Goal: Task Accomplishment & Management: Manage account settings

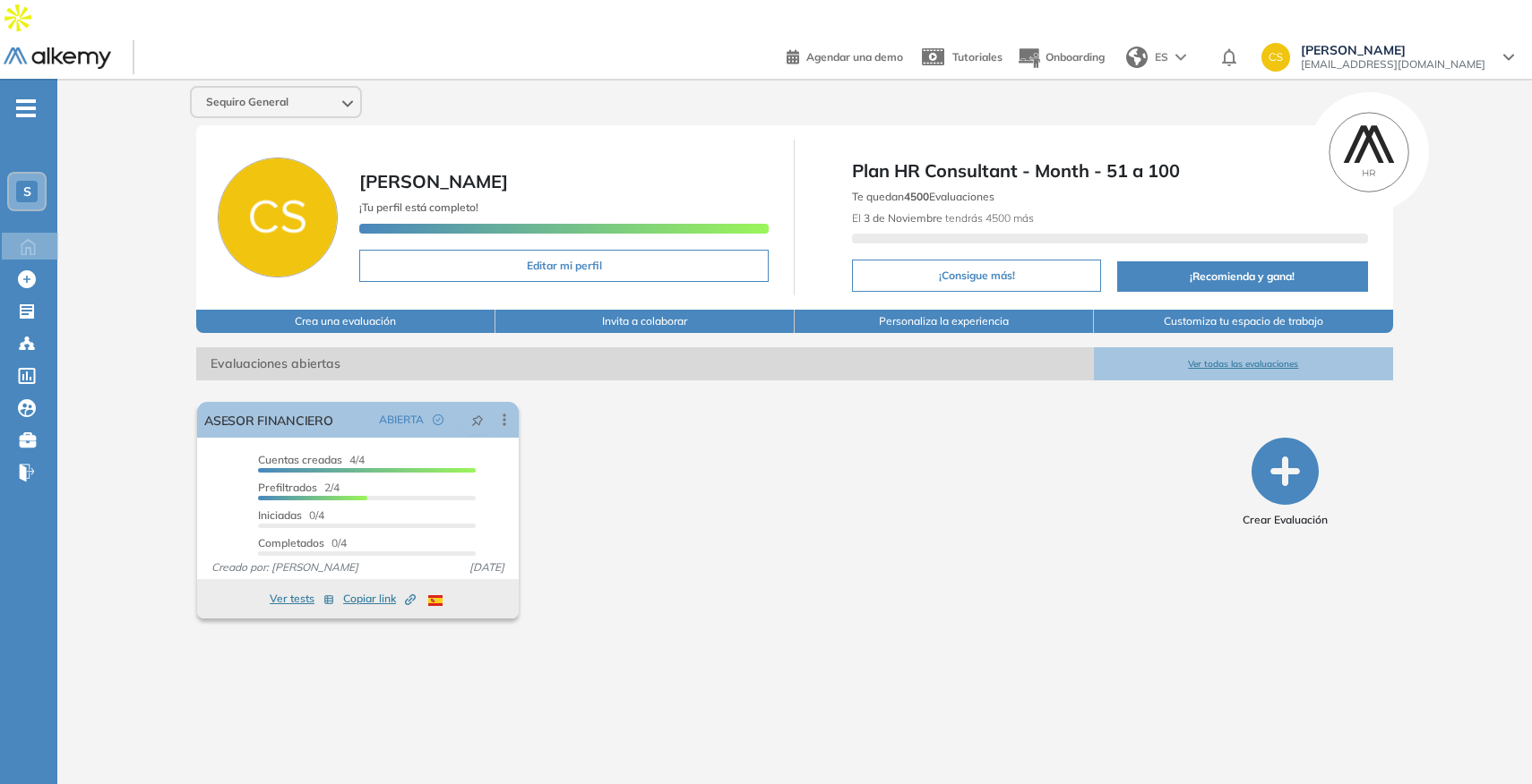
click at [1429, 43] on span "[PERSON_NAME]" at bounding box center [1393, 50] width 185 height 15
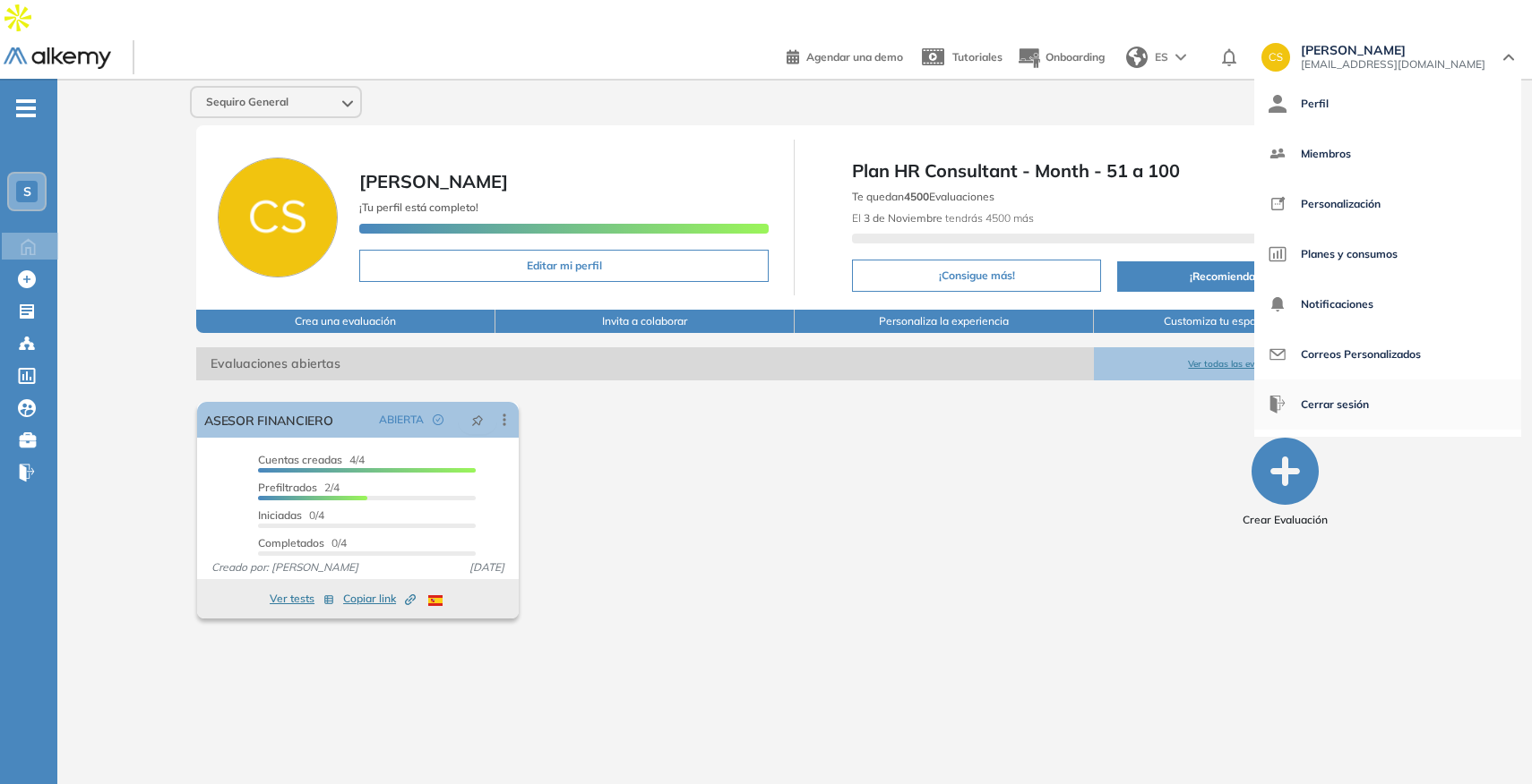
click at [1368, 384] on span "Cerrar sesión" at bounding box center [1334, 405] width 68 height 43
